Goal: Information Seeking & Learning: Learn about a topic

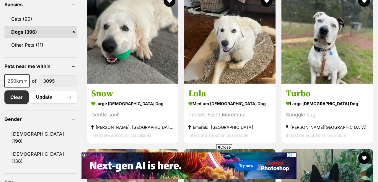
click at [224, 148] on span "Close" at bounding box center [224, 147] width 16 height 6
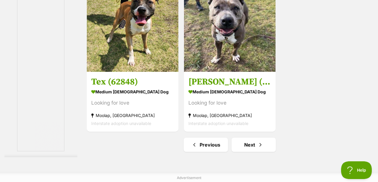
scroll to position [1404, 0]
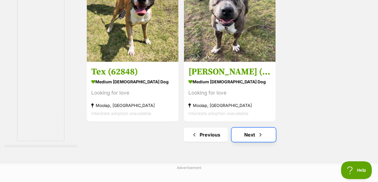
click at [244, 137] on link "Next" at bounding box center [253, 135] width 44 height 14
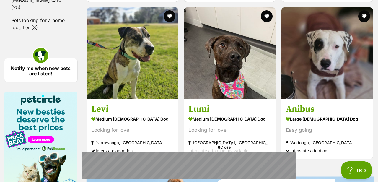
click at [224, 148] on span "Close" at bounding box center [224, 147] width 16 height 6
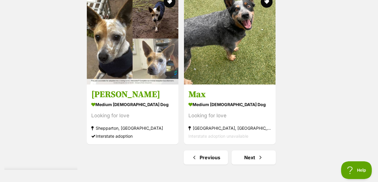
scroll to position [1336, 0]
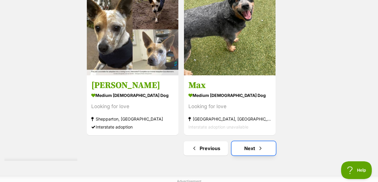
click at [253, 153] on link "Next" at bounding box center [253, 148] width 44 height 14
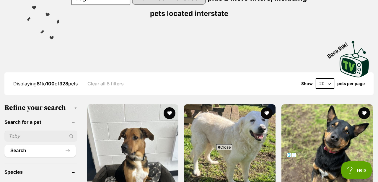
click at [231, 148] on span "Close" at bounding box center [224, 147] width 16 height 6
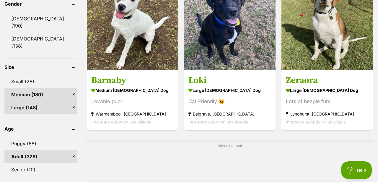
scroll to position [339, 0]
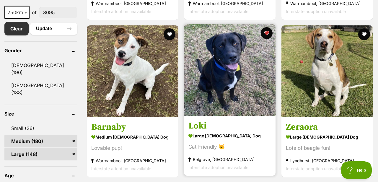
click at [239, 103] on img at bounding box center [230, 70] width 92 height 92
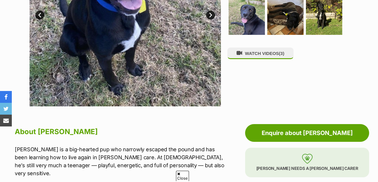
scroll to position [237, 0]
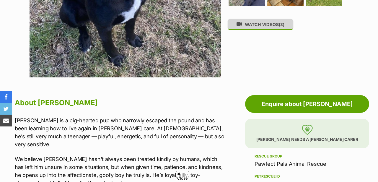
click at [258, 26] on button "WATCH VIDEOS (3)" at bounding box center [260, 25] width 66 height 12
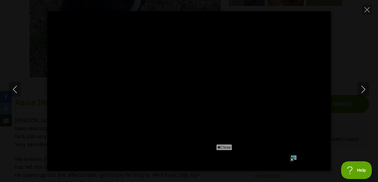
scroll to position [0, 0]
click at [224, 147] on span "Close" at bounding box center [224, 147] width 16 height 6
click at [293, 160] on icon at bounding box center [291, 159] width 5 height 5
type input "100"
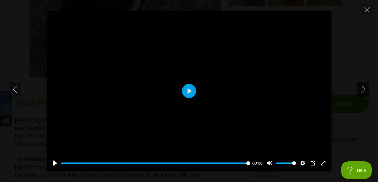
click at [363, 92] on icon "Next" at bounding box center [363, 89] width 7 height 7
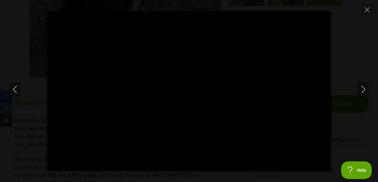
type input "100"
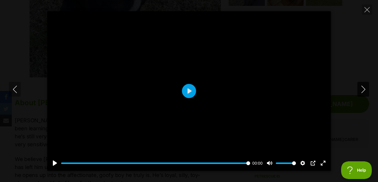
click at [365, 89] on icon "Next" at bounding box center [363, 89] width 4 height 7
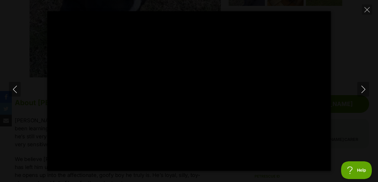
type input "43.07"
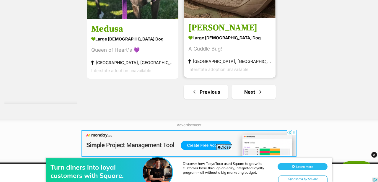
scroll to position [1393, 0]
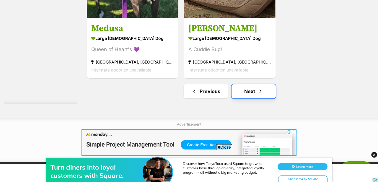
click at [250, 94] on link "Next" at bounding box center [253, 91] width 44 height 14
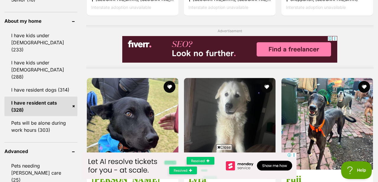
scroll to position [580, 0]
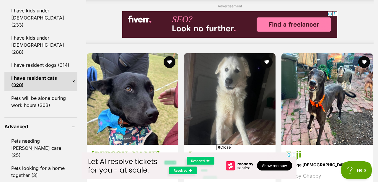
click at [221, 146] on span "Close" at bounding box center [224, 147] width 16 height 6
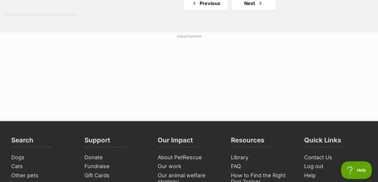
scroll to position [1536, 0]
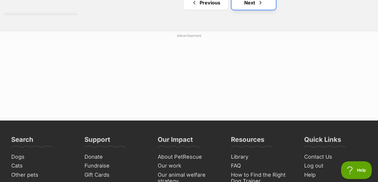
click at [249, 4] on link "Next" at bounding box center [253, 3] width 44 height 14
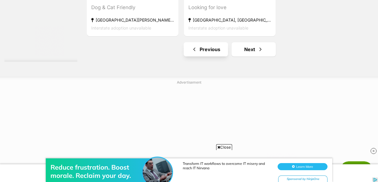
scroll to position [1435, 0]
click at [242, 52] on link "Next" at bounding box center [253, 49] width 44 height 14
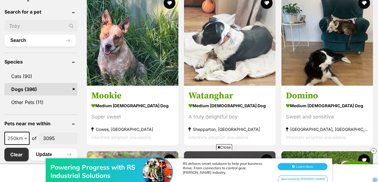
scroll to position [213, 0]
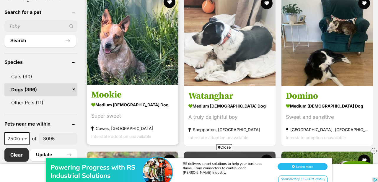
click at [111, 94] on h3 "Mookie" at bounding box center [132, 94] width 83 height 11
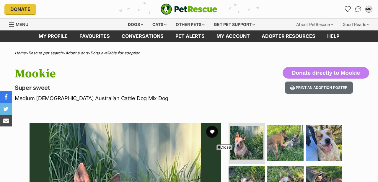
scroll to position [303, 0]
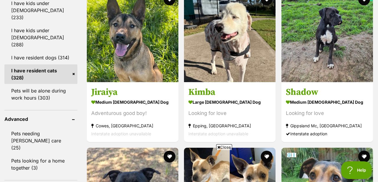
scroll to position [584, 0]
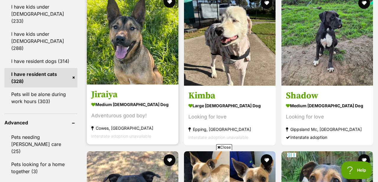
click at [121, 119] on div "Adventurous good boy!" at bounding box center [132, 116] width 83 height 8
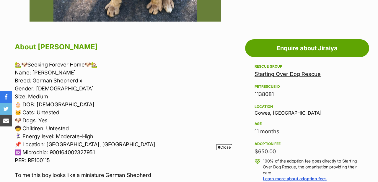
scroll to position [293, 0]
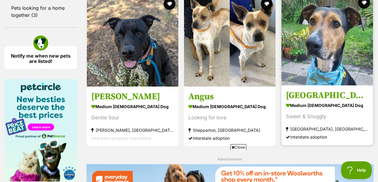
click at [323, 99] on h3 "[GEOGRAPHIC_DATA]" at bounding box center [327, 94] width 83 height 11
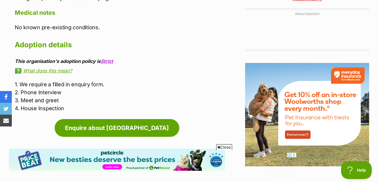
scroll to position [671, 0]
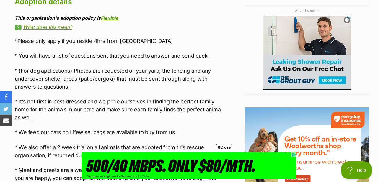
scroll to position [596, 0]
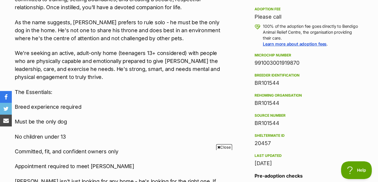
scroll to position [491, 0]
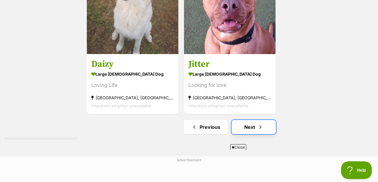
click at [248, 120] on link "Next" at bounding box center [253, 127] width 44 height 14
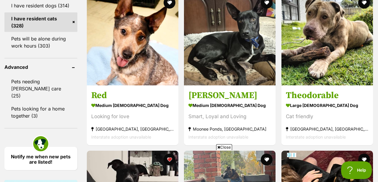
scroll to position [639, 0]
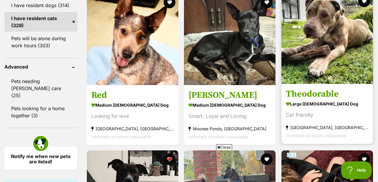
click at [321, 52] on img at bounding box center [327, 38] width 92 height 92
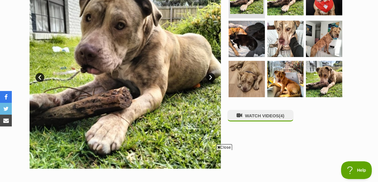
scroll to position [148, 0]
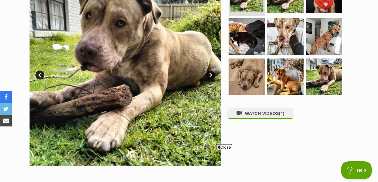
click at [227, 147] on span "Close" at bounding box center [224, 147] width 16 height 6
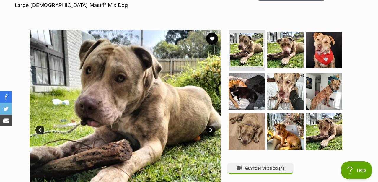
scroll to position [93, 0]
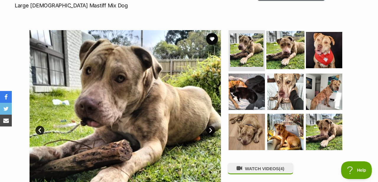
click at [283, 51] on img at bounding box center [285, 50] width 38 height 38
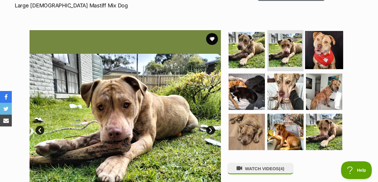
click at [323, 54] on img at bounding box center [324, 50] width 38 height 38
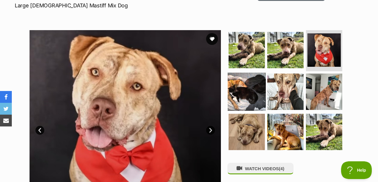
click at [256, 91] on img at bounding box center [247, 92] width 38 height 38
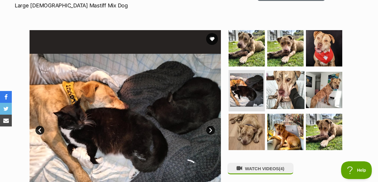
click at [290, 92] on img at bounding box center [285, 90] width 38 height 38
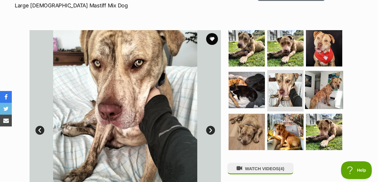
click at [314, 96] on img at bounding box center [324, 90] width 38 height 38
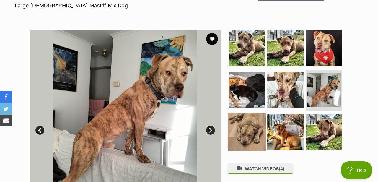
click at [246, 130] on img at bounding box center [247, 132] width 38 height 38
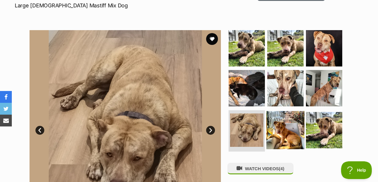
click at [289, 134] on img at bounding box center [285, 130] width 38 height 38
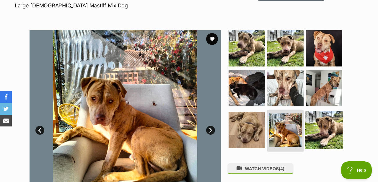
click at [323, 136] on img at bounding box center [324, 130] width 38 height 38
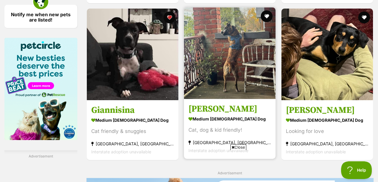
click at [213, 113] on h3 "[PERSON_NAME]" at bounding box center [229, 108] width 83 height 11
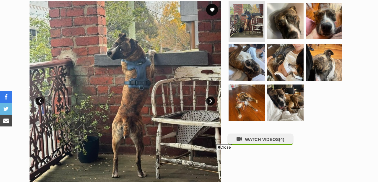
scroll to position [144, 0]
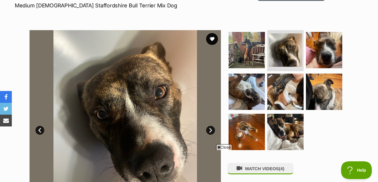
scroll to position [0, 0]
click at [212, 130] on link "Next" at bounding box center [210, 130] width 9 height 9
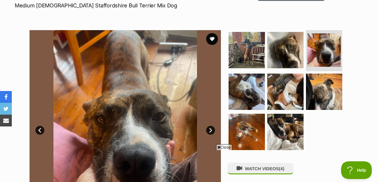
click at [212, 130] on link "Next" at bounding box center [210, 130] width 9 height 9
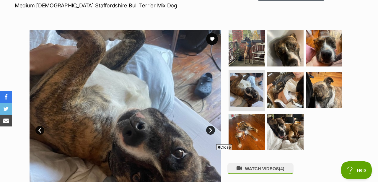
click at [212, 130] on link "Next" at bounding box center [210, 130] width 9 height 9
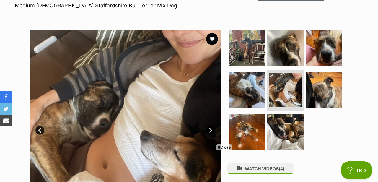
click at [212, 130] on link "Next" at bounding box center [210, 130] width 9 height 9
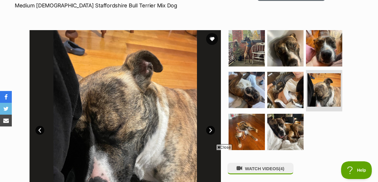
click at [212, 130] on link "Next" at bounding box center [210, 130] width 9 height 9
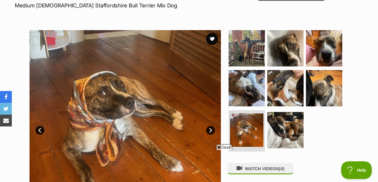
click at [212, 130] on link "Next" at bounding box center [210, 130] width 9 height 9
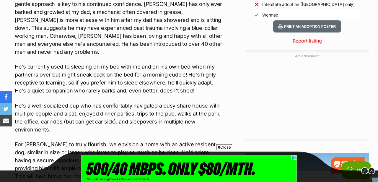
scroll to position [540, 0]
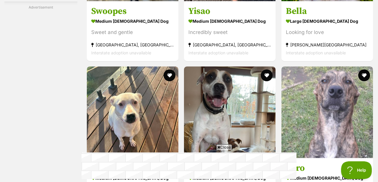
scroll to position [1098, 0]
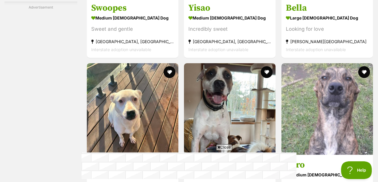
click at [224, 146] on span "Close" at bounding box center [224, 147] width 16 height 6
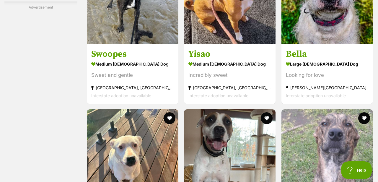
scroll to position [1044, 0]
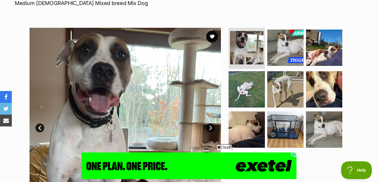
click at [227, 148] on span "Close" at bounding box center [224, 147] width 16 height 6
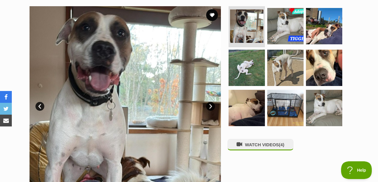
scroll to position [111, 0]
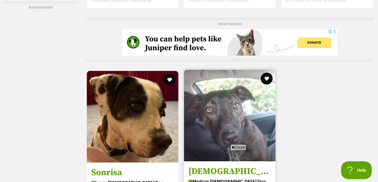
scroll to position [1305, 0]
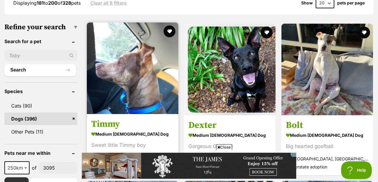
scroll to position [184, 0]
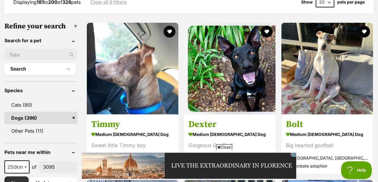
click at [220, 145] on span "Close" at bounding box center [224, 147] width 16 height 6
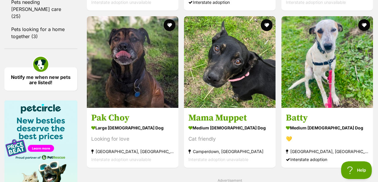
scroll to position [717, 0]
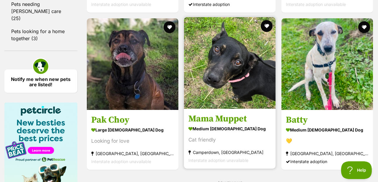
click at [208, 124] on h3 "Mama Muppet" at bounding box center [229, 118] width 83 height 11
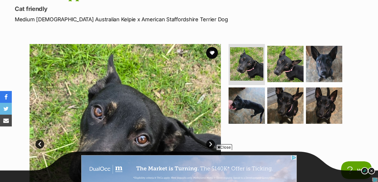
click at [228, 147] on span "Close" at bounding box center [224, 147] width 16 height 6
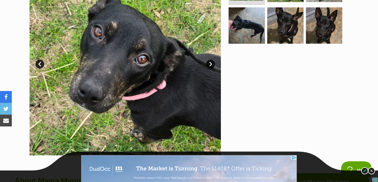
scroll to position [164, 0]
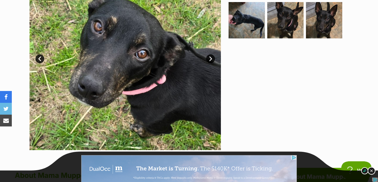
click at [372, 171] on img at bounding box center [372, 171] width 8 height 8
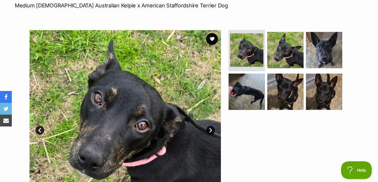
scroll to position [92, 0]
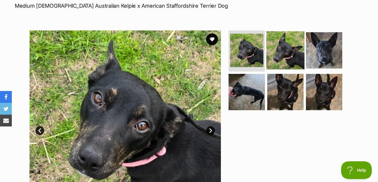
click at [280, 51] on img at bounding box center [285, 50] width 38 height 38
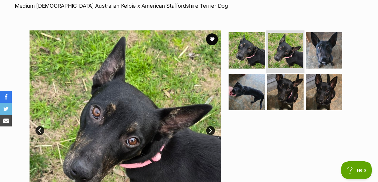
click at [303, 54] on li at bounding box center [285, 50] width 38 height 43
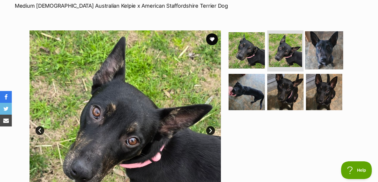
click at [309, 56] on img at bounding box center [324, 50] width 38 height 38
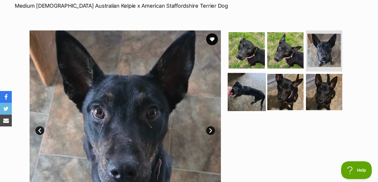
scroll to position [122, 0]
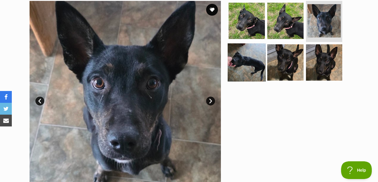
click at [249, 69] on img at bounding box center [247, 62] width 38 height 38
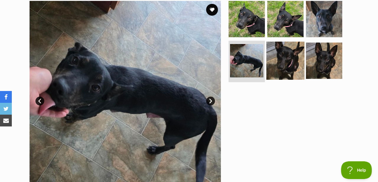
click at [274, 68] on img at bounding box center [285, 61] width 38 height 38
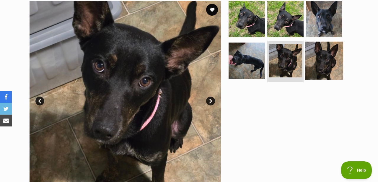
click at [315, 64] on img at bounding box center [324, 61] width 38 height 38
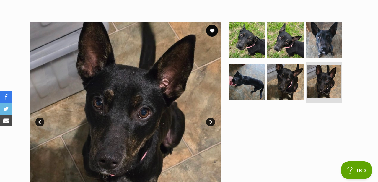
scroll to position [67, 0]
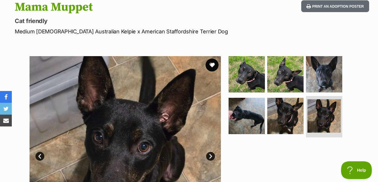
click at [212, 66] on button "favourite" at bounding box center [211, 64] width 13 height 13
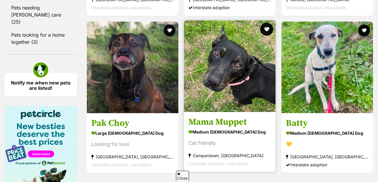
click at [264, 32] on button "favourite" at bounding box center [266, 29] width 13 height 13
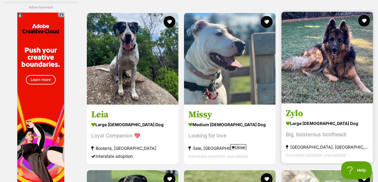
scroll to position [933, 0]
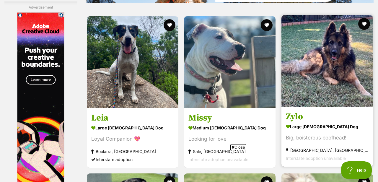
click at [321, 77] on img at bounding box center [327, 61] width 92 height 92
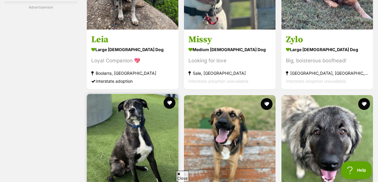
click at [145, 94] on img at bounding box center [133, 140] width 92 height 92
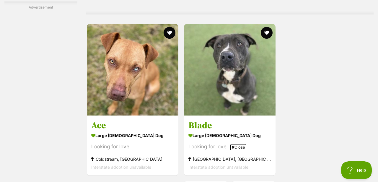
scroll to position [1303, 0]
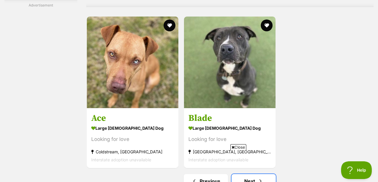
click at [243, 174] on link "Next" at bounding box center [253, 181] width 44 height 14
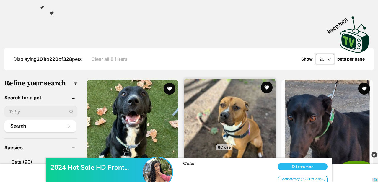
scroll to position [128, 0]
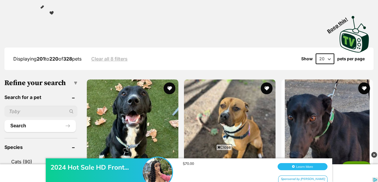
click at [227, 147] on div "2024 Hot Sale HD Front... $70.00 Learn More Sponsored by [PERSON_NAME]" at bounding box center [189, 163] width 378 height 35
click at [223, 146] on span "Close" at bounding box center [224, 147] width 16 height 6
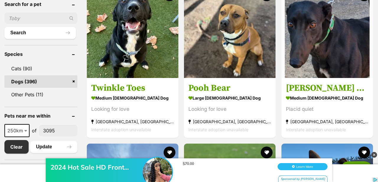
scroll to position [221, 0]
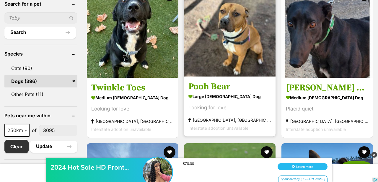
click at [202, 87] on h3 "Pooh Bear" at bounding box center [229, 86] width 83 height 11
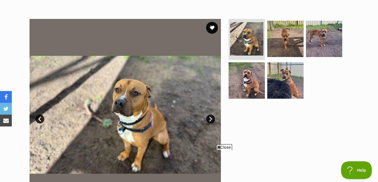
click at [227, 149] on span "Close" at bounding box center [224, 147] width 16 height 6
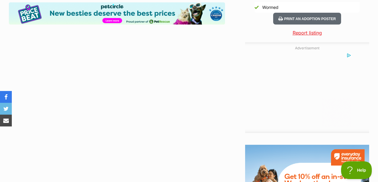
scroll to position [650, 0]
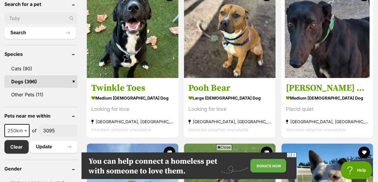
click at [226, 148] on span "Close" at bounding box center [224, 147] width 16 height 6
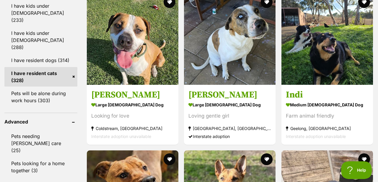
scroll to position [585, 0]
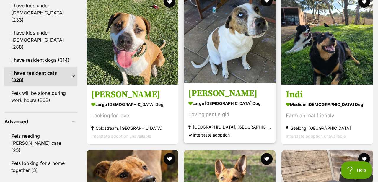
click at [225, 66] on img at bounding box center [230, 38] width 92 height 92
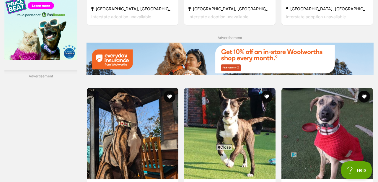
click at [223, 146] on span "Close" at bounding box center [224, 147] width 16 height 6
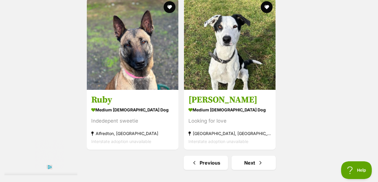
scroll to position [1321, 0]
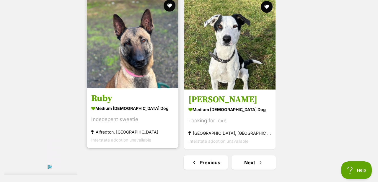
click at [128, 101] on h3 "Ruby" at bounding box center [132, 98] width 83 height 11
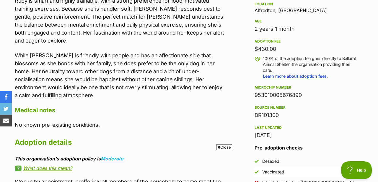
click at [223, 147] on span "Close" at bounding box center [224, 147] width 16 height 6
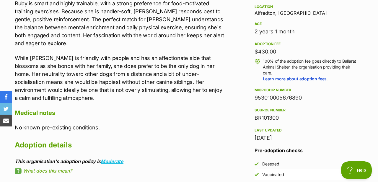
scroll to position [324, 0]
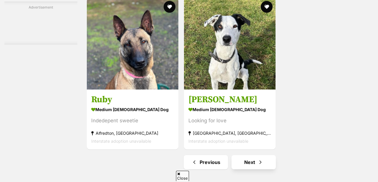
scroll to position [1321, 0]
click at [249, 163] on link "Next" at bounding box center [253, 162] width 44 height 14
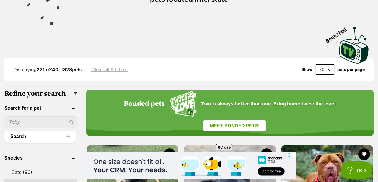
scroll to position [118, 0]
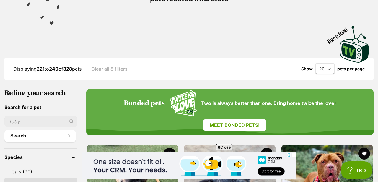
click at [223, 149] on span "Close" at bounding box center [224, 147] width 16 height 6
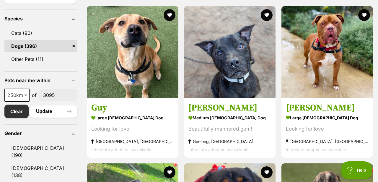
scroll to position [259, 0]
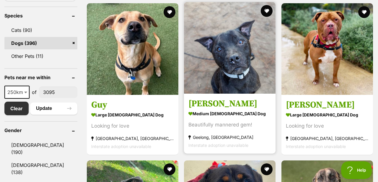
click at [210, 126] on div "Beautifully mannered gem!" at bounding box center [229, 125] width 83 height 8
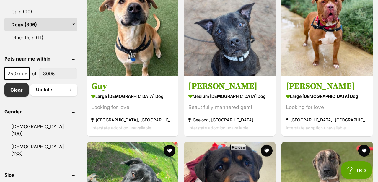
click at [244, 148] on span "Close" at bounding box center [238, 147] width 16 height 6
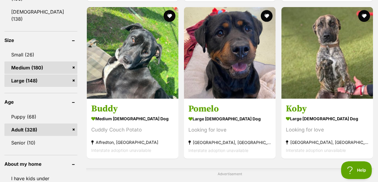
scroll to position [412, 0]
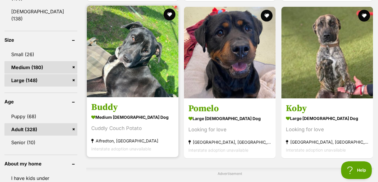
click at [150, 95] on img at bounding box center [133, 52] width 92 height 92
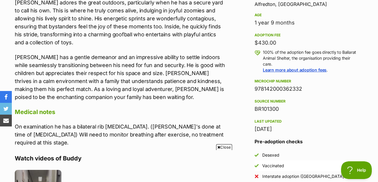
scroll to position [400, 0]
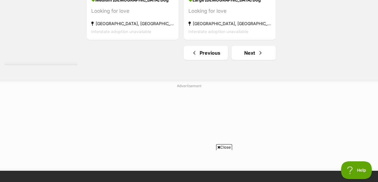
scroll to position [1487, 0]
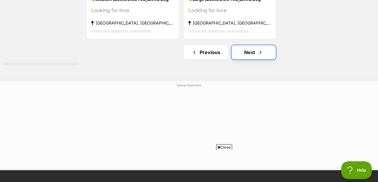
click at [246, 58] on link "Next" at bounding box center [253, 52] width 44 height 14
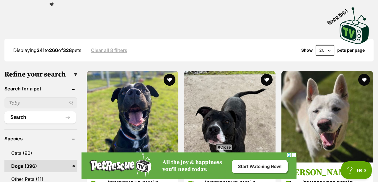
click at [227, 147] on span "Close" at bounding box center [224, 147] width 16 height 6
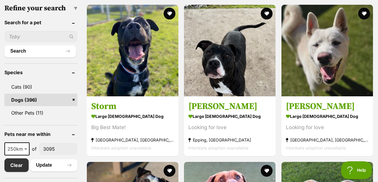
scroll to position [203, 0]
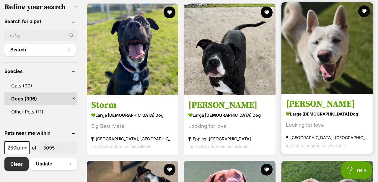
click at [309, 121] on section "large [DEMOGRAPHIC_DATA] Dog Looking for love [GEOGRAPHIC_DATA], [GEOGRAPHIC_DA…" at bounding box center [327, 130] width 83 height 40
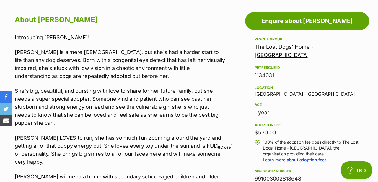
click at [227, 146] on span "Close" at bounding box center [224, 147] width 16 height 6
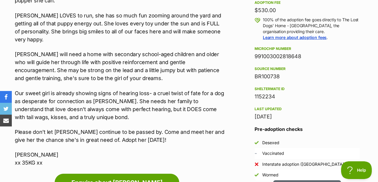
scroll to position [446, 0]
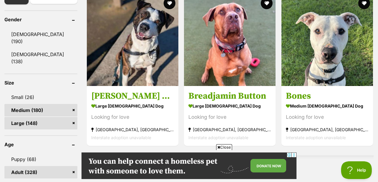
scroll to position [370, 0]
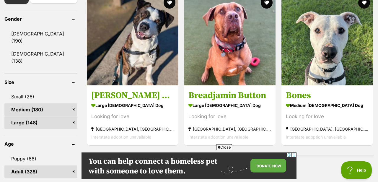
click at [226, 148] on span "Close" at bounding box center [224, 147] width 16 height 6
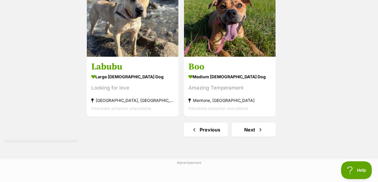
scroll to position [1363, 0]
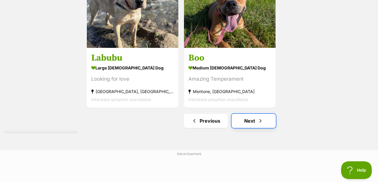
click at [252, 123] on link "Next" at bounding box center [253, 121] width 44 height 14
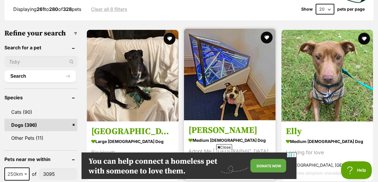
scroll to position [198, 0]
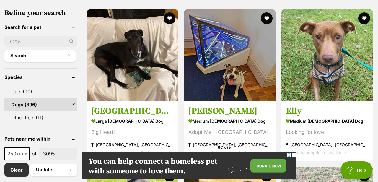
click at [224, 146] on span "Close" at bounding box center [224, 147] width 16 height 6
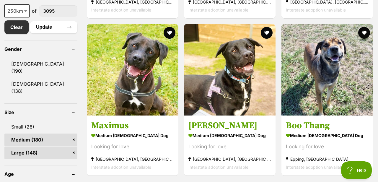
scroll to position [341, 0]
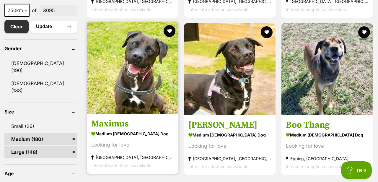
click at [124, 124] on h3 "Maximus" at bounding box center [132, 123] width 83 height 11
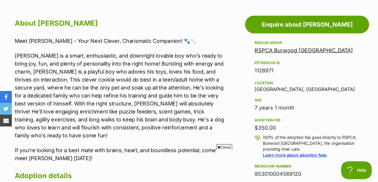
scroll to position [316, 0]
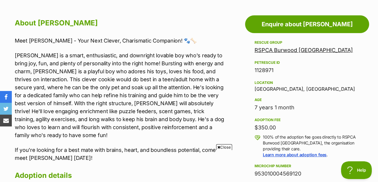
click at [223, 147] on span "Close" at bounding box center [224, 147] width 16 height 6
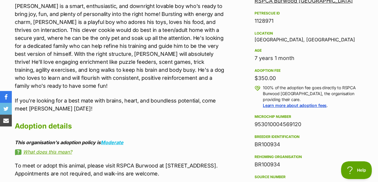
scroll to position [382, 0]
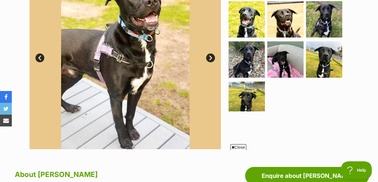
scroll to position [199, 0]
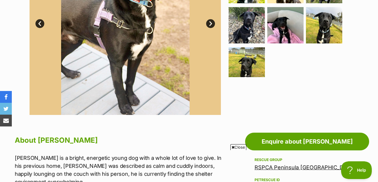
click at [237, 147] on span "Close" at bounding box center [238, 147] width 16 height 6
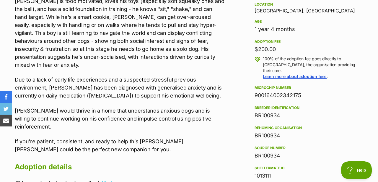
scroll to position [395, 0]
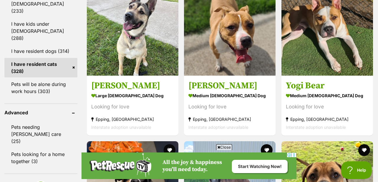
scroll to position [594, 0]
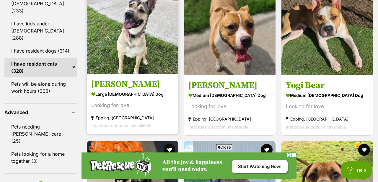
click at [118, 87] on h3 "[PERSON_NAME]" at bounding box center [132, 84] width 83 height 11
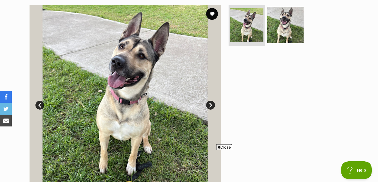
scroll to position [119, 0]
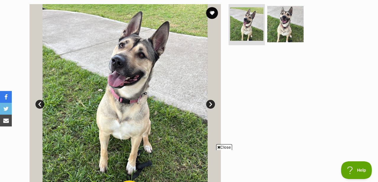
click at [229, 145] on span "Close" at bounding box center [224, 147] width 16 height 6
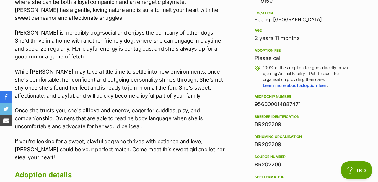
scroll to position [389, 0]
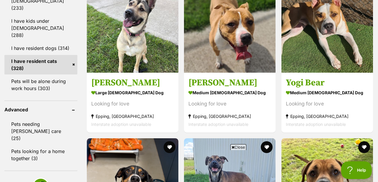
scroll to position [596, 0]
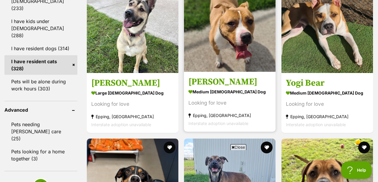
click at [202, 84] on h3 "[PERSON_NAME]" at bounding box center [229, 81] width 83 height 11
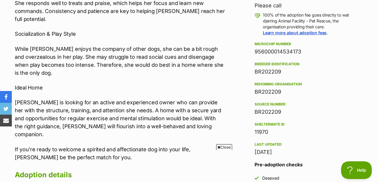
scroll to position [437, 0]
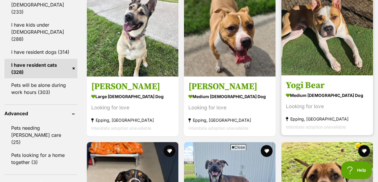
click at [297, 89] on h3 "Yogi Bear" at bounding box center [327, 85] width 83 height 11
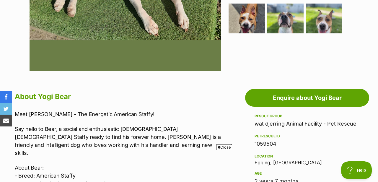
scroll to position [257, 0]
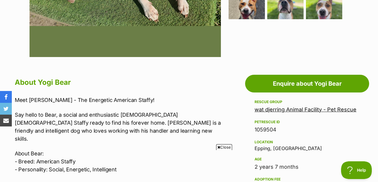
click at [224, 147] on span "Close" at bounding box center [224, 147] width 16 height 6
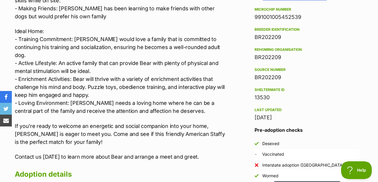
scroll to position [469, 0]
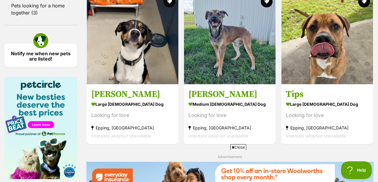
scroll to position [744, 0]
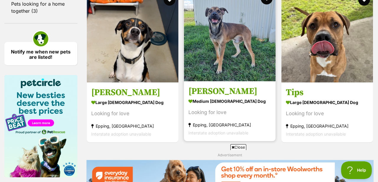
click at [221, 79] on img at bounding box center [230, 36] width 92 height 92
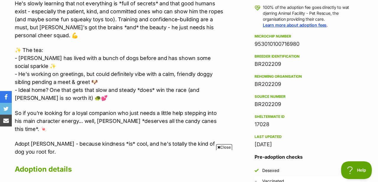
scroll to position [446, 0]
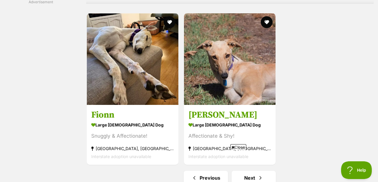
scroll to position [1307, 0]
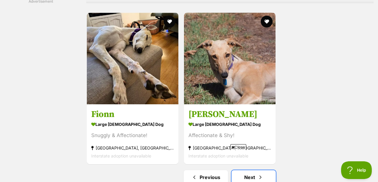
click at [243, 170] on link "Next" at bounding box center [253, 177] width 44 height 14
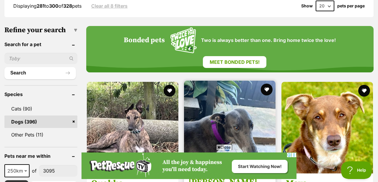
scroll to position [184, 0]
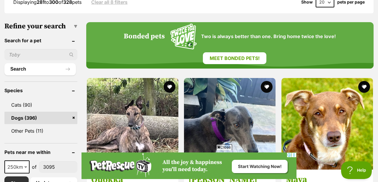
click at [226, 148] on span "Close" at bounding box center [224, 147] width 16 height 6
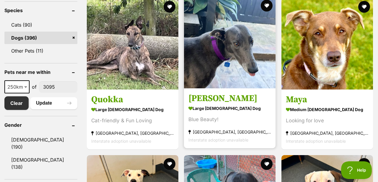
scroll to position [263, 0]
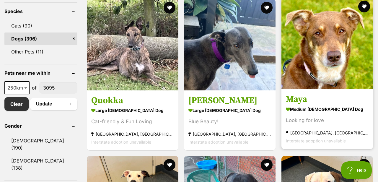
click at [297, 100] on h3 "Maya" at bounding box center [327, 99] width 83 height 11
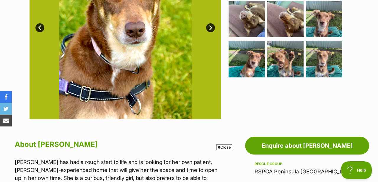
scroll to position [199, 0]
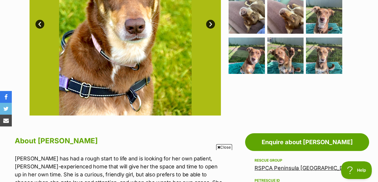
click at [226, 147] on span "Close" at bounding box center [224, 147] width 16 height 6
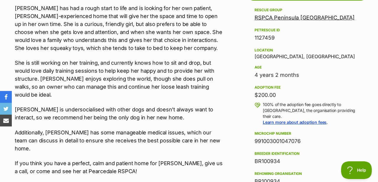
scroll to position [350, 0]
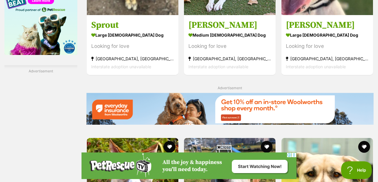
scroll to position [868, 0]
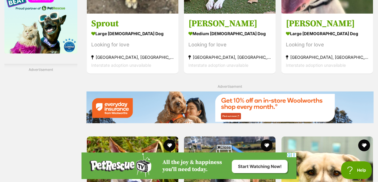
click at [224, 147] on span "Close" at bounding box center [224, 147] width 16 height 6
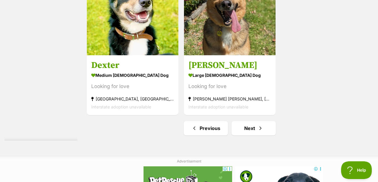
scroll to position [1411, 0]
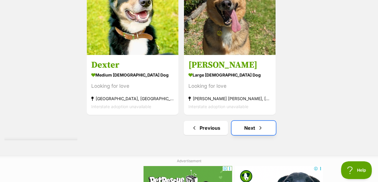
click at [244, 133] on link "Next" at bounding box center [253, 128] width 44 height 14
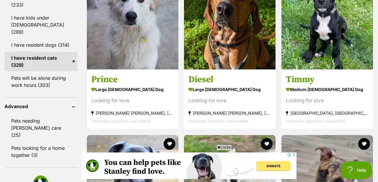
scroll to position [603, 0]
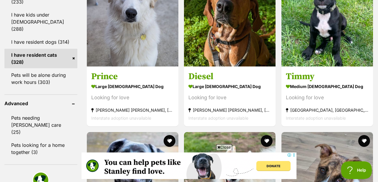
click at [229, 146] on span "Close" at bounding box center [224, 147] width 16 height 6
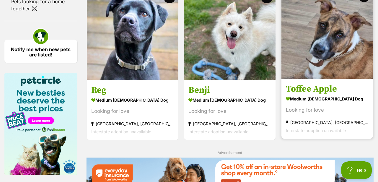
scroll to position [730, 0]
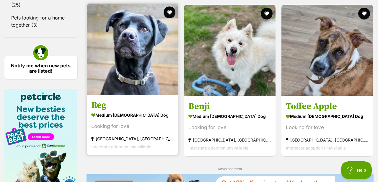
click at [146, 98] on article "Reg medium [DEMOGRAPHIC_DATA] Dog Looking for love [GEOGRAPHIC_DATA], [GEOGRAPH…" at bounding box center [132, 79] width 93 height 153
click at [133, 87] on img at bounding box center [133, 50] width 92 height 92
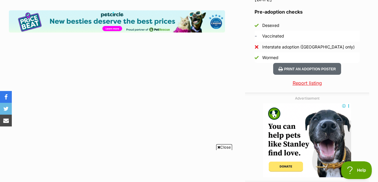
scroll to position [594, 0]
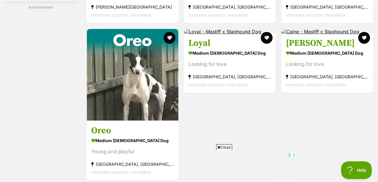
scroll to position [1066, 0]
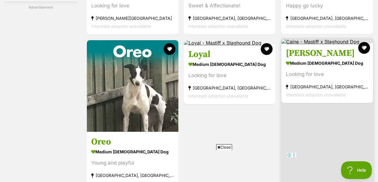
click at [306, 66] on strong "medium [DEMOGRAPHIC_DATA] Dog" at bounding box center [327, 63] width 83 height 9
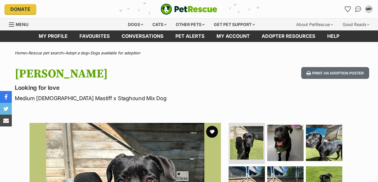
scroll to position [111, 0]
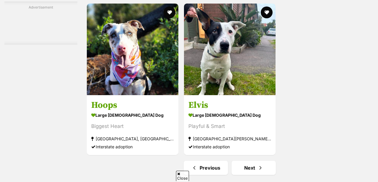
scroll to position [1316, 0]
click at [251, 161] on link "Next" at bounding box center [253, 168] width 44 height 14
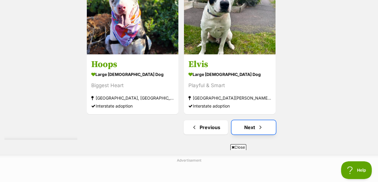
scroll to position [0, 0]
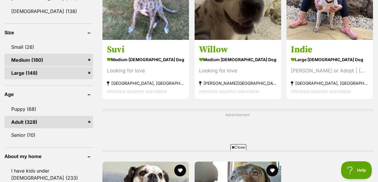
scroll to position [415, 0]
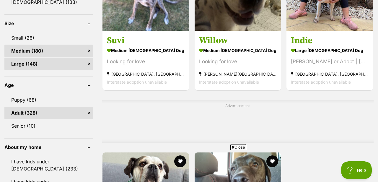
click at [239, 147] on span "Close" at bounding box center [238, 147] width 16 height 6
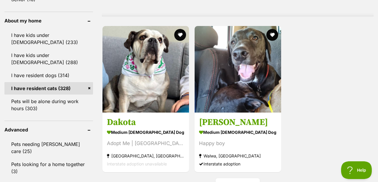
scroll to position [542, 0]
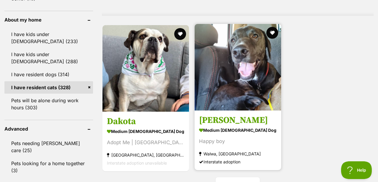
click at [222, 95] on img at bounding box center [238, 67] width 87 height 87
